Goal: Information Seeking & Learning: Learn about a topic

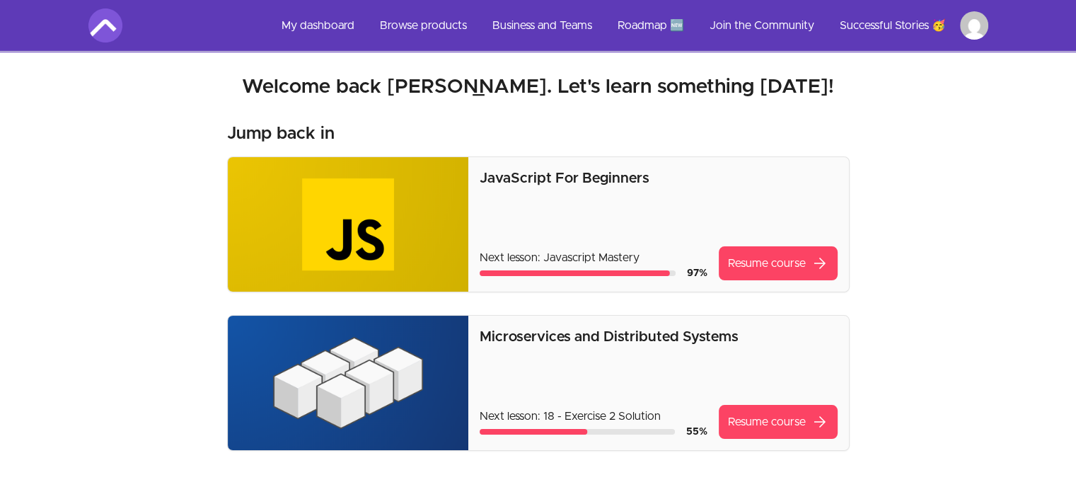
drag, startPoint x: 957, startPoint y: 0, endPoint x: 899, endPoint y: 449, distance: 453.0
